Goal: Task Accomplishment & Management: Manage account settings

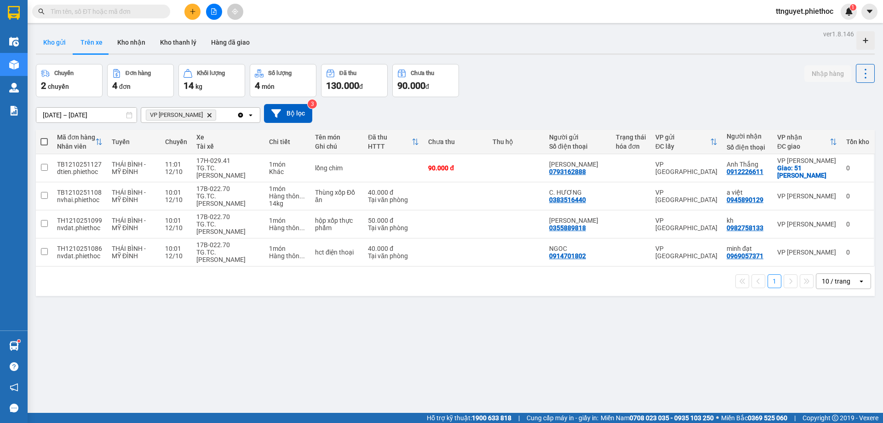
click at [52, 43] on button "Kho gửi" at bounding box center [54, 42] width 37 height 22
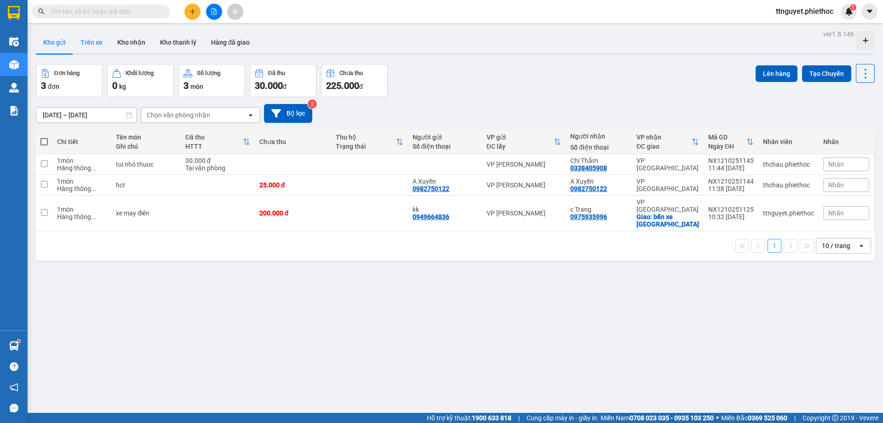
click at [89, 43] on button "Trên xe" at bounding box center [91, 42] width 37 height 22
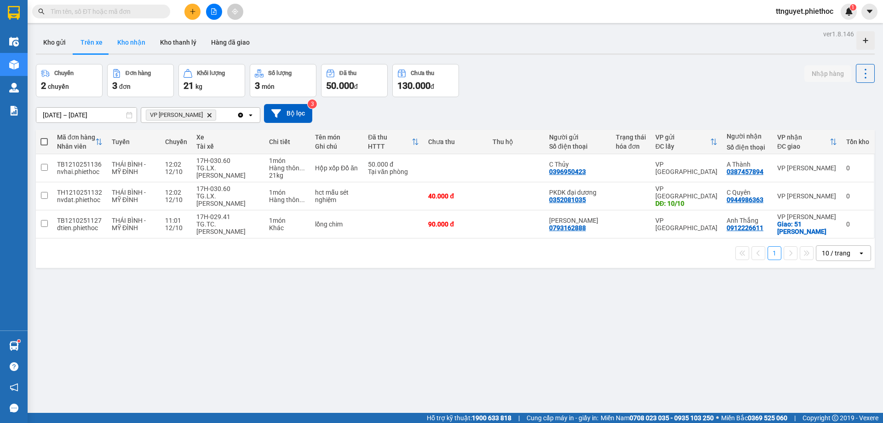
click at [127, 41] on button "Kho nhận" at bounding box center [131, 42] width 43 height 22
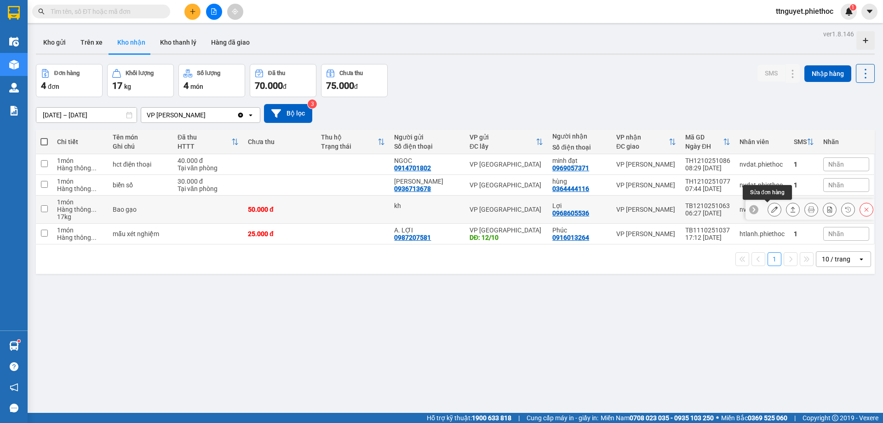
click at [771, 211] on icon at bounding box center [774, 209] width 6 height 6
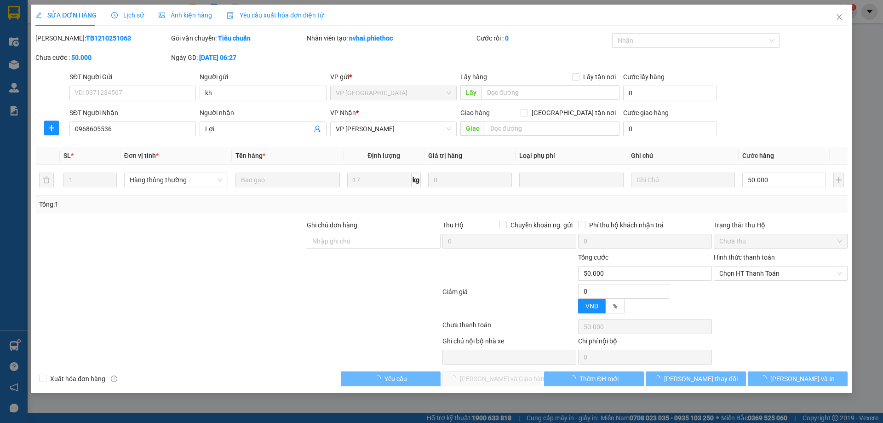
type input "kh"
type input "0968605536"
type input "Lợi"
type input "0"
type input "50.000"
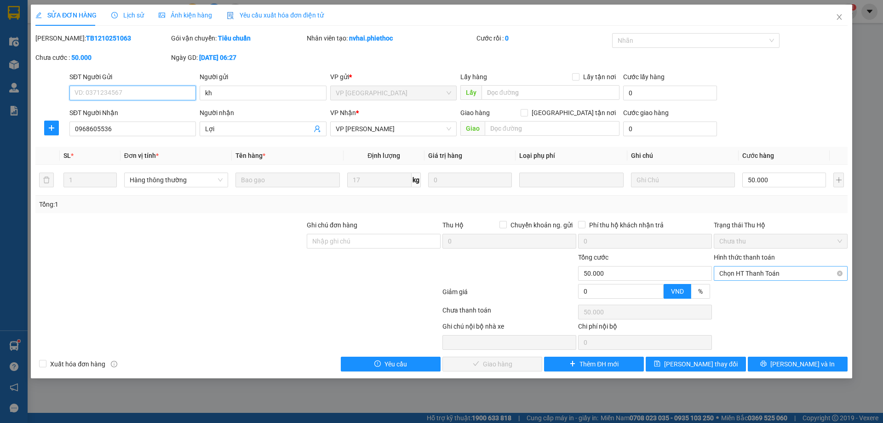
click at [761, 275] on span "Chọn HT Thanh Toán" at bounding box center [780, 273] width 123 height 14
click at [765, 299] on div "Tại văn phòng Tại văn phòng" at bounding box center [781, 291] width 134 height 18
click at [753, 290] on div "Tại văn phòng" at bounding box center [780, 292] width 123 height 10
type input "0"
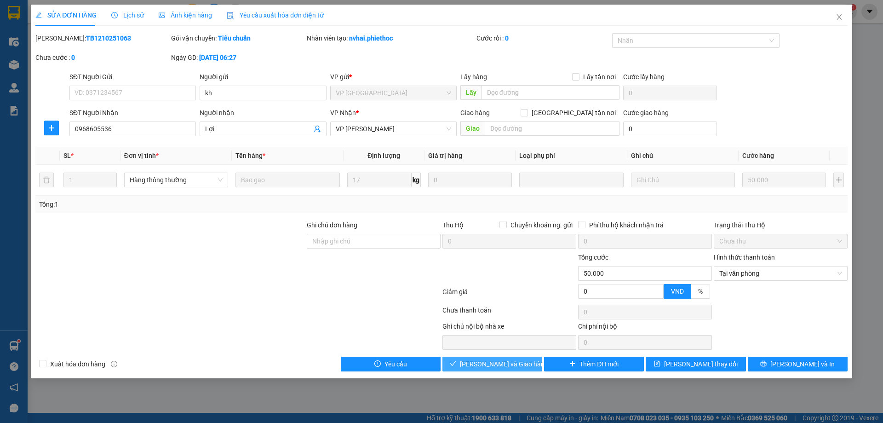
click at [490, 362] on span "[PERSON_NAME] và Giao hàng" at bounding box center [504, 364] width 88 height 10
